Goal: Task Accomplishment & Management: Manage account settings

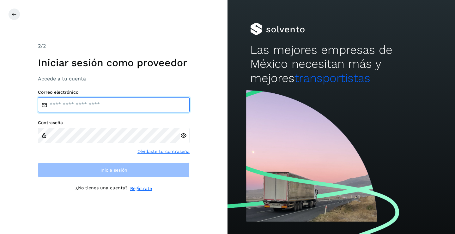
click at [62, 105] on input "email" at bounding box center [114, 104] width 152 height 15
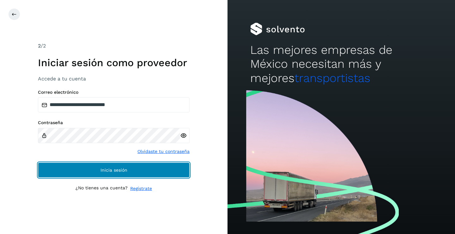
click at [117, 167] on button "Inicia sesión" at bounding box center [114, 169] width 152 height 15
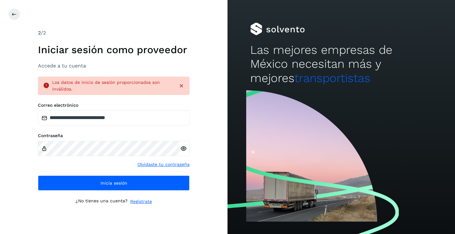
click at [184, 148] on icon at bounding box center [183, 148] width 7 height 7
click at [185, 148] on icon at bounding box center [183, 148] width 7 height 7
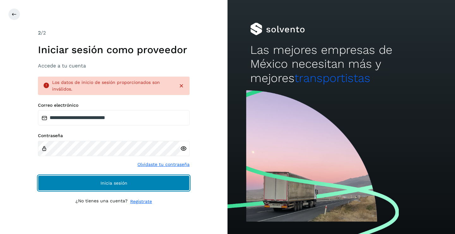
click at [129, 184] on button "Inicia sesión" at bounding box center [114, 182] width 152 height 15
click at [129, 185] on button "Inicia sesión" at bounding box center [114, 182] width 152 height 15
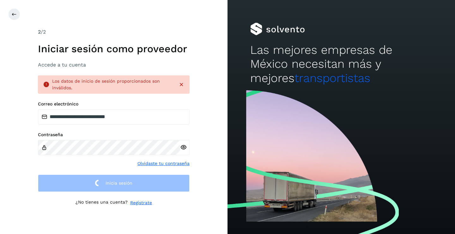
click at [184, 147] on icon at bounding box center [183, 147] width 7 height 7
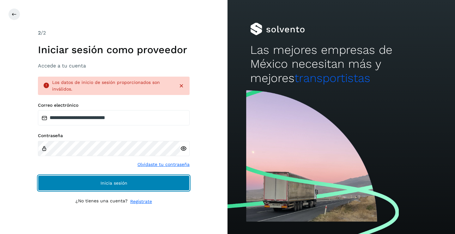
click at [105, 182] on span "Inicia sesión" at bounding box center [114, 182] width 27 height 4
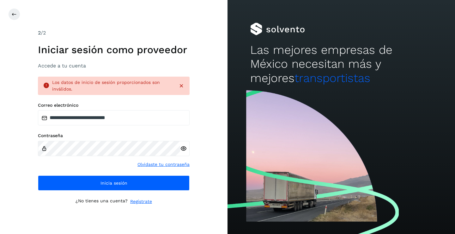
click at [183, 85] on icon at bounding box center [181, 85] width 6 height 6
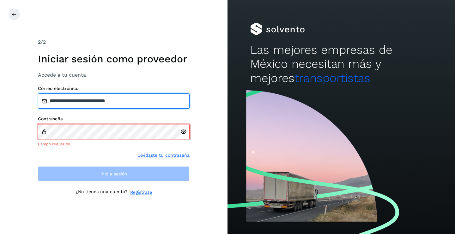
click at [147, 108] on input "**********" at bounding box center [114, 100] width 152 height 15
type input "*"
